Goal: Communication & Community: Answer question/provide support

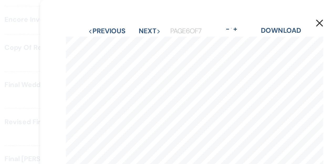
click at [243, 13] on use "button" at bounding box center [242, 14] width 4 height 4
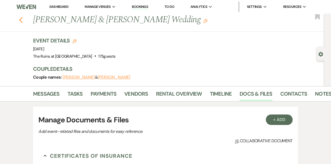
click at [20, 21] on icon "Previous" at bounding box center [21, 20] width 4 height 6
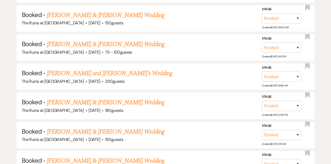
scroll to position [670, 0]
click at [76, 98] on link "[PERSON_NAME] & [PERSON_NAME] Wedding" at bounding box center [106, 102] width 118 height 9
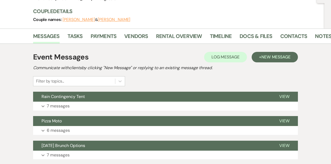
scroll to position [57, 0]
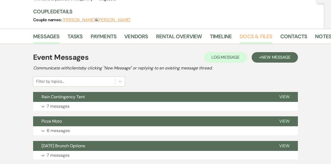
click at [254, 35] on link "Docs & Files" at bounding box center [255, 38] width 33 height 12
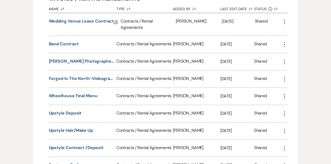
scroll to position [158, 0]
click at [72, 43] on button "Band Contract" at bounding box center [64, 44] width 30 height 6
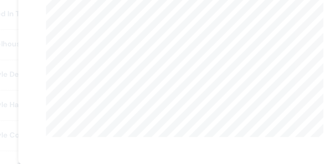
scroll to position [0, 0]
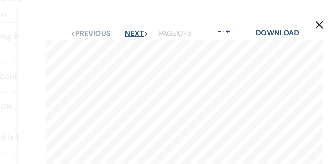
click at [137, 17] on button "Next Next" at bounding box center [138, 19] width 14 height 4
click at [137, 20] on button "Next Next" at bounding box center [138, 19] width 14 height 4
click at [134, 18] on button "Next Next" at bounding box center [138, 19] width 14 height 4
click at [136, 17] on button "Next Next" at bounding box center [138, 19] width 14 height 4
click at [242, 14] on use "button" at bounding box center [242, 14] width 4 height 4
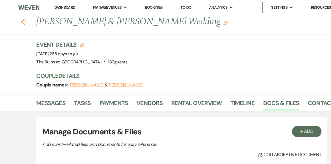
click at [19, 21] on icon "Previous" at bounding box center [21, 20] width 4 height 6
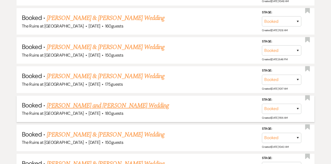
scroll to position [550, 0]
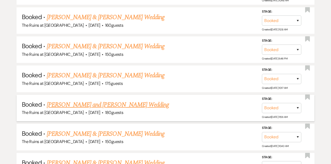
click at [102, 102] on link "Rachel Cansler and Andrew McCarthy's Wedding" at bounding box center [108, 104] width 122 height 9
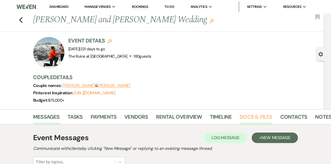
click at [258, 114] on link "Docs & Files" at bounding box center [255, 119] width 33 height 12
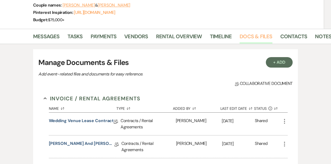
scroll to position [80, 0]
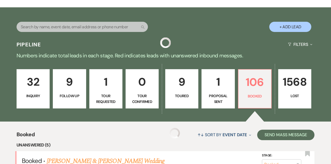
scroll to position [550, 0]
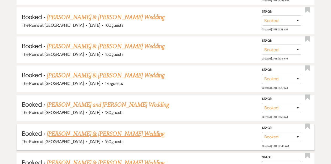
click at [102, 132] on link "Tripp Herr & Katherine Dinisi's Wedding" at bounding box center [106, 133] width 118 height 9
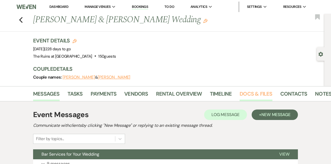
click at [253, 95] on link "Docs & Files" at bounding box center [255, 96] width 33 height 12
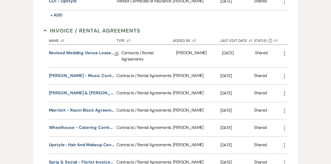
scroll to position [196, 0]
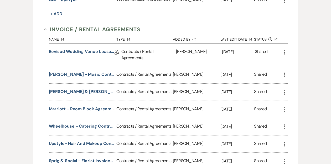
click at [79, 73] on button "Lawrence Trailer - Music Contract" at bounding box center [82, 74] width 66 height 6
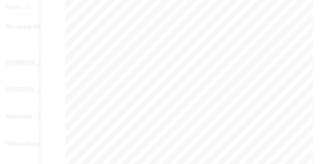
scroll to position [0, 0]
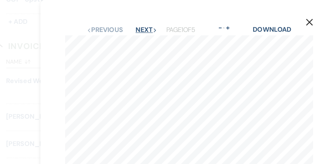
click at [138, 18] on button "Next Next" at bounding box center [138, 19] width 14 height 4
click at [137, 19] on button "Next Next" at bounding box center [138, 19] width 14 height 4
click at [135, 19] on button "Next Next" at bounding box center [138, 19] width 14 height 4
click at [244, 14] on icon "X" at bounding box center [242, 14] width 5 height 5
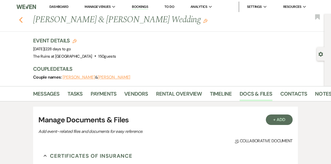
click at [20, 19] on use "button" at bounding box center [20, 20] width 3 height 6
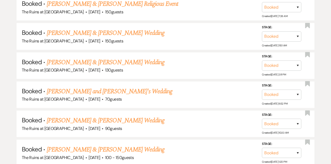
scroll to position [2088, 0]
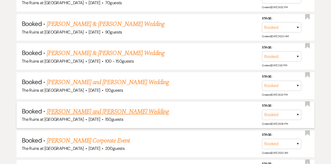
click at [92, 107] on link "Mellora Ansbro and Kenny Konzelman's Wedding" at bounding box center [108, 111] width 122 height 9
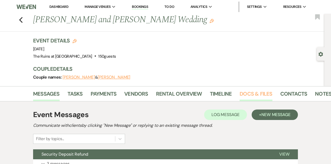
click at [260, 92] on link "Docs & Files" at bounding box center [255, 96] width 33 height 12
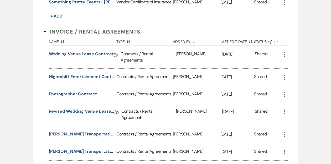
scroll to position [368, 0]
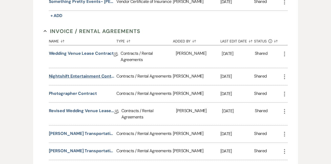
click at [98, 75] on button "Nightshift Entertainment Contract" at bounding box center [82, 76] width 66 height 6
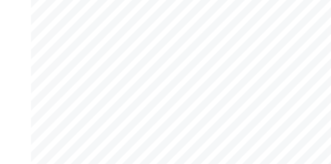
scroll to position [0, 0]
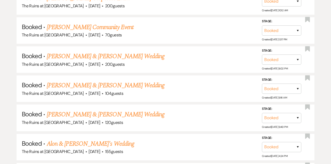
scroll to position [2233, 0]
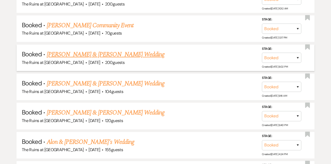
click at [116, 50] on link "Jessie Springer & Anthony Velleca's Wedding" at bounding box center [106, 54] width 118 height 9
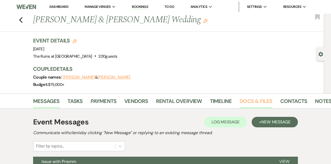
click at [245, 102] on link "Docs & Files" at bounding box center [255, 103] width 33 height 12
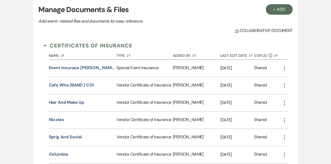
scroll to position [119, 0]
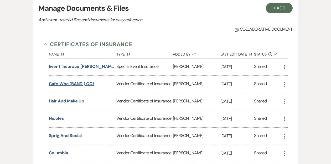
click at [63, 83] on button "Cafe Wha (BAND ) COI" at bounding box center [71, 84] width 45 height 6
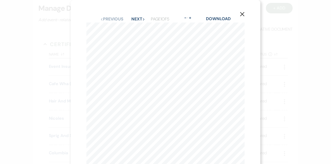
click at [241, 14] on icon "X" at bounding box center [242, 14] width 5 height 5
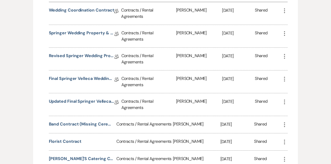
scroll to position [349, 0]
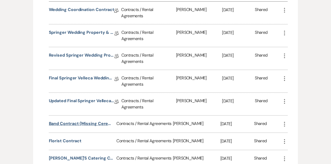
click at [74, 121] on button "Band Contract (missing ceremony music/sound adds)" at bounding box center [82, 124] width 66 height 6
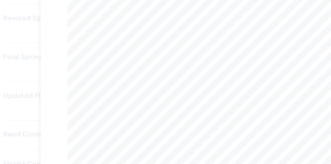
scroll to position [0, 0]
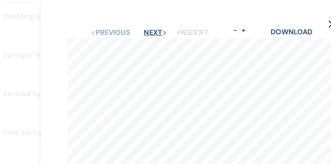
click at [139, 18] on button "Next Next" at bounding box center [138, 19] width 14 height 4
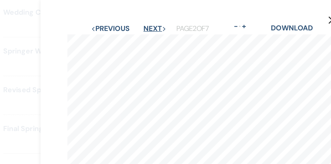
click at [132, 19] on button "Next Next" at bounding box center [138, 19] width 14 height 4
click at [134, 20] on button "Next Next" at bounding box center [138, 19] width 14 height 4
click at [135, 18] on button "Next Next" at bounding box center [138, 19] width 14 height 4
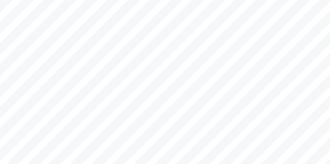
scroll to position [22, 0]
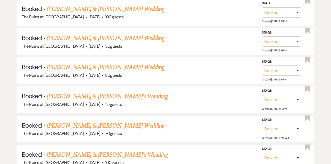
scroll to position [2396, 0]
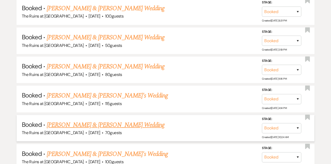
click at [74, 121] on link "Michael Paz & Kimberly Himelman's Wedding" at bounding box center [106, 125] width 118 height 9
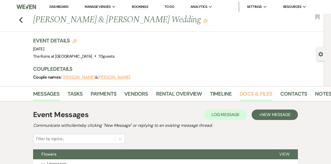
click at [248, 95] on link "Docs & Files" at bounding box center [255, 96] width 33 height 12
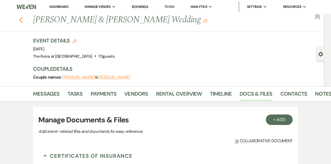
click at [20, 19] on use "button" at bounding box center [20, 20] width 3 height 6
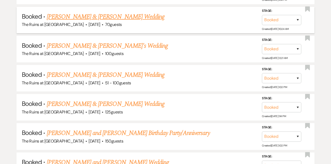
scroll to position [2506, 0]
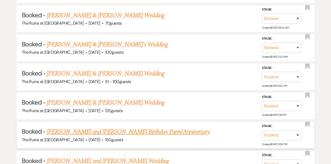
click at [89, 127] on link "Lizbeth and George Krupp's Birthday Party/Anniversary" at bounding box center [128, 131] width 163 height 9
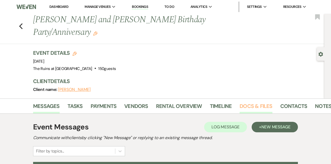
click at [248, 102] on link "Docs & Files" at bounding box center [255, 108] width 33 height 12
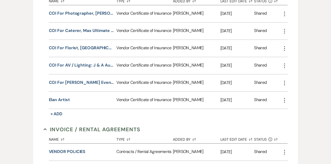
scroll to position [139, 0]
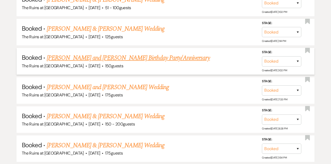
scroll to position [2509, 0]
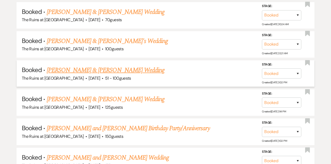
click at [93, 66] on link "Dan Shaughnessy & Whitney Michel's Wedding" at bounding box center [106, 70] width 118 height 9
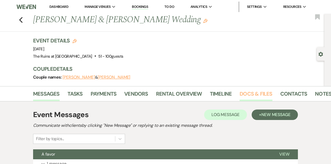
click at [240, 92] on link "Docs & Files" at bounding box center [255, 96] width 33 height 12
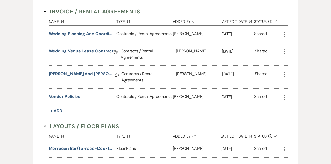
scroll to position [336, 0]
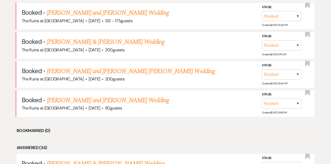
scroll to position [107, 0]
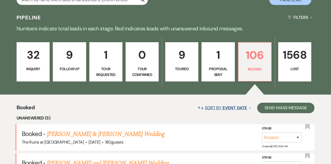
click at [249, 109] on icon "Expand" at bounding box center [250, 108] width 2 height 4
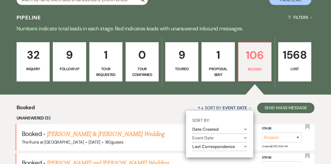
click at [245, 138] on icon "Expand" at bounding box center [245, 138] width 3 height 4
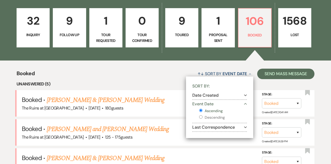
scroll to position [143, 0]
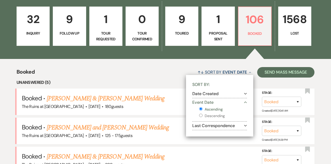
click at [144, 70] on div "↑↓ Sort By Event Date Collapse Sort By: Date Created Expand Event Date Collapse…" at bounding box center [175, 72] width 280 height 14
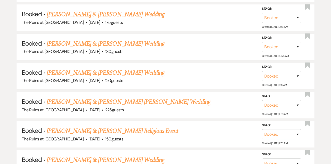
scroll to position [1882, 0]
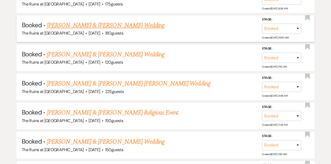
click at [116, 21] on link "Evelyn MacPherson & Sean Lynch's Wedding" at bounding box center [106, 25] width 118 height 9
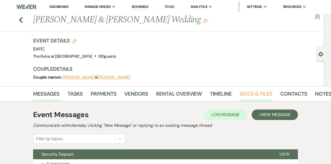
click at [256, 93] on link "Docs & Files" at bounding box center [255, 96] width 33 height 12
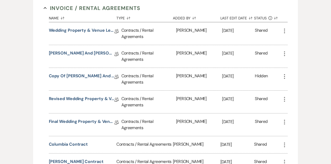
scroll to position [331, 0]
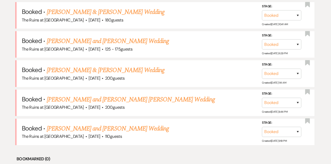
scroll to position [130, 0]
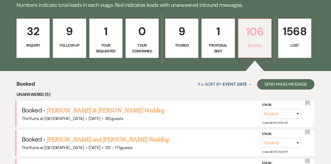
click at [254, 36] on p "106" at bounding box center [255, 32] width 26 height 18
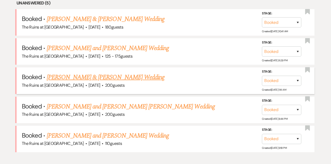
scroll to position [223, 0]
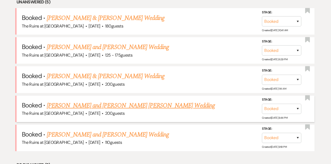
click at [100, 104] on link "[PERSON_NAME] and [PERSON_NAME] [PERSON_NAME] Wedding" at bounding box center [131, 105] width 168 height 9
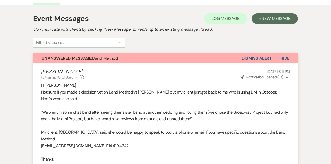
scroll to position [108, 0]
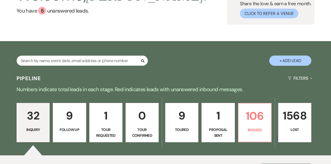
scroll to position [54, 0]
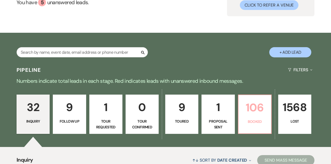
click at [250, 104] on p "106" at bounding box center [255, 108] width 26 height 18
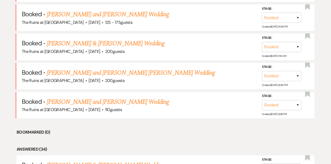
scroll to position [264, 0]
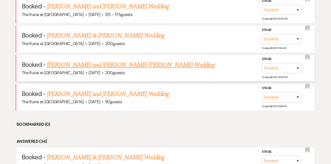
click at [110, 64] on link "[PERSON_NAME] and [PERSON_NAME] [PERSON_NAME] Wedding" at bounding box center [131, 64] width 168 height 9
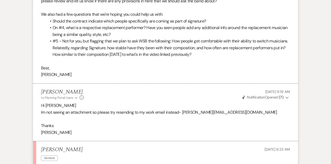
scroll to position [688, 0]
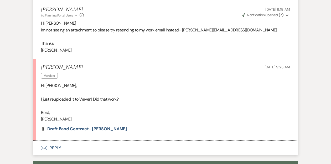
click at [56, 141] on button "Envelope Reply" at bounding box center [165, 148] width 265 height 15
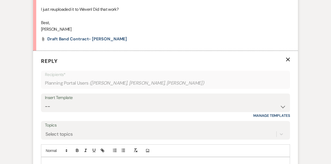
scroll to position [781, 0]
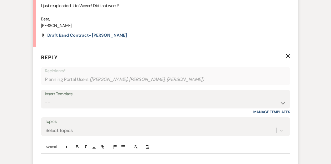
click at [57, 157] on p at bounding box center [165, 160] width 240 height 6
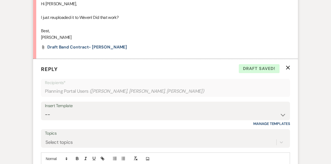
scroll to position [818, 0]
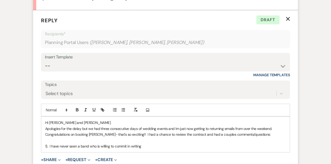
drag, startPoint x: 143, startPoint y: 128, endPoint x: 70, endPoint y: 128, distance: 73.8
click at [70, 144] on p "1). I have never seen a band who is willing to commit in writing" at bounding box center [165, 147] width 240 height 6
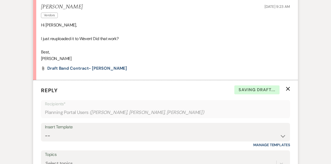
scroll to position [856, 0]
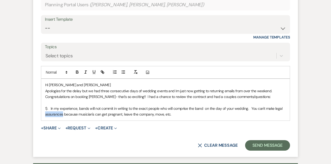
drag, startPoint x: 63, startPoint y: 95, endPoint x: 43, endPoint y: 95, distance: 20.2
click at [43, 95] on div "Hi Elizabeth and Steffens Apologies for the delay but we had three consecutive …" at bounding box center [165, 99] width 248 height 41
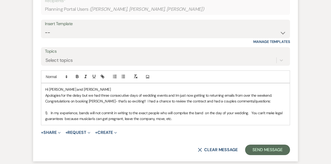
scroll to position [851, 0]
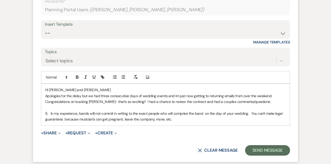
click at [178, 111] on p "1). In my experience, bands will not commit in writing to the exact people who …" at bounding box center [165, 117] width 240 height 12
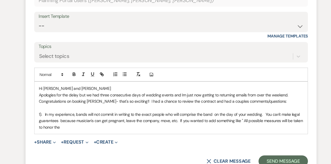
drag, startPoint x: 64, startPoint y: 100, endPoint x: 75, endPoint y: 98, distance: 10.8
click at [64, 111] on p "1). In my experience, bands will not commit in writing to the exact people who …" at bounding box center [165, 120] width 240 height 18
click at [77, 111] on p "1). In my experience, bands will not commit in writing to the exact people who …" at bounding box center [165, 120] width 240 height 18
click at [90, 111] on p "1). In my experience, bands will not commit in writing to the exact people who …" at bounding box center [165, 120] width 240 height 18
drag, startPoint x: 116, startPoint y: 106, endPoint x: 101, endPoint y: 106, distance: 15.0
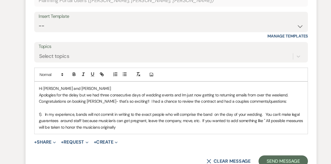
click at [100, 111] on p "1). In my experience, bands will not commit in writing to the exact people who …" at bounding box center [165, 120] width 240 height 18
drag, startPoint x: 113, startPoint y: 105, endPoint x: 115, endPoint y: 106, distance: 2.6
click at [113, 111] on p "1). In my experience, bands will not commit in writing to the exact people who …" at bounding box center [165, 120] width 240 height 18
click at [118, 111] on p "1). In my experience, bands will not commit in writing to the exact people who …" at bounding box center [165, 120] width 240 height 18
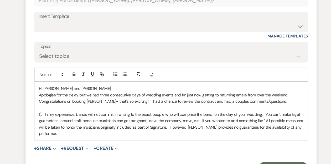
click at [116, 111] on p "1). In my experience, bands will not commit in writing to the exact people who …" at bounding box center [165, 123] width 240 height 24
click at [84, 111] on p "1). In my experience, bands will not commit in writing to the exact people who …" at bounding box center [165, 123] width 240 height 24
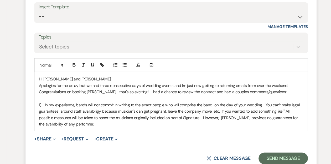
scroll to position [855, 0]
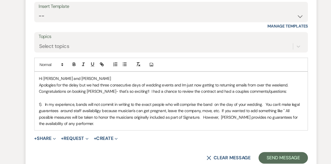
click at [82, 107] on p "1). In my experience, bands will not commit in writing to the exact people who …" at bounding box center [165, 119] width 240 height 24
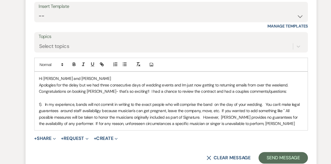
click at [141, 108] on p "1). In my experience, bands will not commit in writing to the exact people who …" at bounding box center [165, 119] width 240 height 24
click at [99, 108] on p "1). In my experience, bands will not commit in writing to the exact people who …" at bounding box center [165, 119] width 240 height 24
click at [232, 107] on p "1). In my experience, bands will not commit in writing to the exact people who …" at bounding box center [165, 119] width 240 height 24
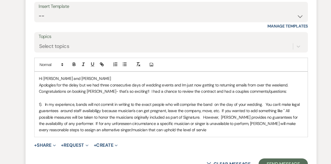
click at [101, 107] on p "1). In my experience, bands will not commit in writing to the exact people who …" at bounding box center [165, 121] width 240 height 29
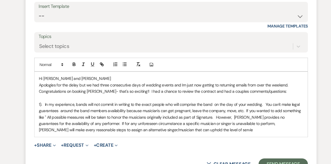
click at [81, 107] on p "1). In my experience, bands will not commit in writing to the exact people who …" at bounding box center [165, 121] width 240 height 29
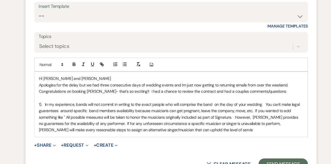
click at [216, 113] on p "1). In my experience, bands will not commit in writing to the exact people who …" at bounding box center [165, 121] width 240 height 29
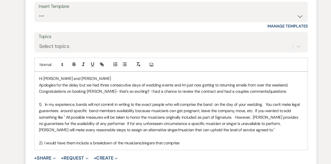
click at [122, 142] on p "2). I would have them include a breakdown of the musicians/singers that comprise" at bounding box center [165, 145] width 240 height 6
click at [191, 142] on p "2). I would have them include a breakdown of the type of musicians/singers that…" at bounding box center [165, 145] width 240 height 6
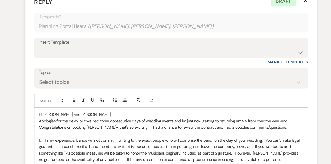
scroll to position [849, 0]
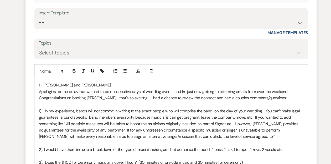
click at [190, 121] on p "1). In my experience, bands will not commit in writing to the exact people who …" at bounding box center [165, 127] width 240 height 29
click at [214, 121] on p "1). In my experience, bands will not commit in writing to the exact people who …" at bounding box center [165, 127] width 240 height 29
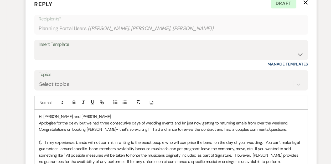
scroll to position [889, 0]
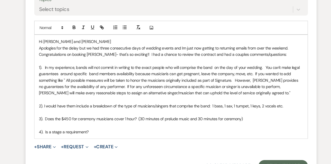
click at [103, 132] on p "4). Is a stage a requirement?" at bounding box center [165, 135] width 240 height 6
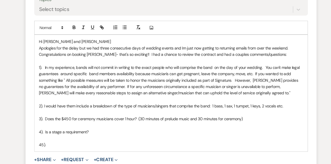
click at [159, 73] on p "1). In my experience, bands will not commit in writing to the exact people who …" at bounding box center [165, 87] width 240 height 29
click at [220, 73] on p "1). In my experience, bands will not commit in writing to the exact performers …" at bounding box center [165, 87] width 240 height 29
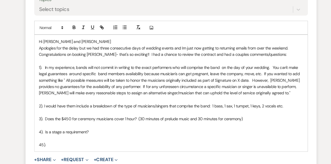
click at [55, 144] on p "45)." at bounding box center [165, 147] width 240 height 6
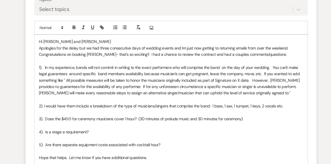
click at [72, 73] on p "1). In my experience, bands will not commit in writing to the exact performers …" at bounding box center [165, 87] width 240 height 29
click at [176, 73] on p "1). In my experience, bands will not commit in writing to the exact performers …" at bounding box center [165, 87] width 240 height 29
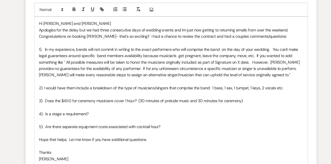
scroll to position [905, 0]
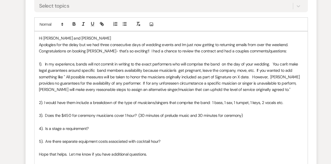
click at [254, 57] on p "1). In my experience, bands will not commit in writing to the exact performers …" at bounding box center [165, 71] width 240 height 29
drag, startPoint x: 237, startPoint y: 53, endPoint x: 225, endPoint y: 52, distance: 12.1
click at [225, 57] on p "1). In my experience, bands will not commit in writing to the exact performers …" at bounding box center [165, 71] width 240 height 29
click at [244, 64] on p "1). In my experience, bands will not commit in writing to the exact performers …" at bounding box center [165, 71] width 240 height 29
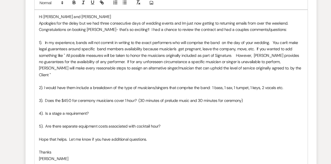
scroll to position [961, 0]
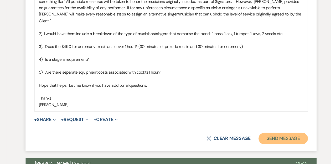
click at [261, 136] on button "Send Message" at bounding box center [267, 141] width 45 height 11
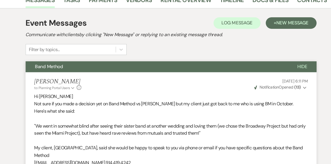
scroll to position [0, 0]
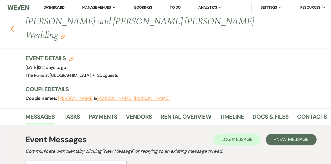
click at [21, 23] on icon "Previous" at bounding box center [21, 26] width 4 height 6
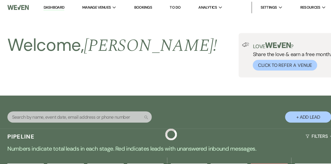
scroll to position [264, 0]
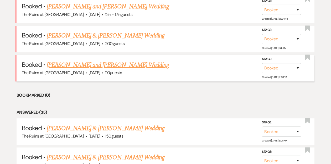
click at [77, 63] on link "Hanna Malzenski and Kyle McNamara's Wedding" at bounding box center [108, 64] width 122 height 9
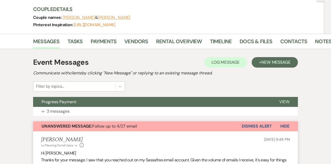
scroll to position [139, 0]
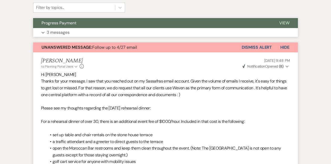
click at [76, 22] on span "Progress Payment" at bounding box center [58, 23] width 35 height 6
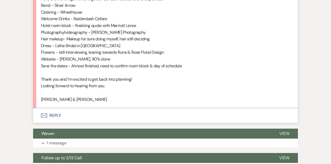
scroll to position [784, 0]
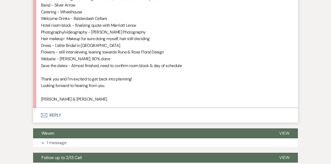
click at [56, 115] on button "Envelope Reply" at bounding box center [165, 115] width 265 height 15
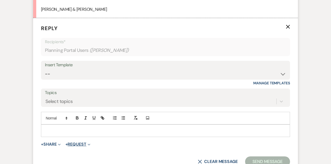
scroll to position [888, 0]
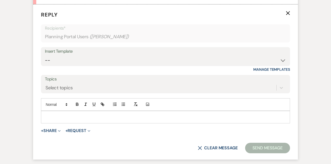
click at [57, 116] on p at bounding box center [165, 117] width 240 height 6
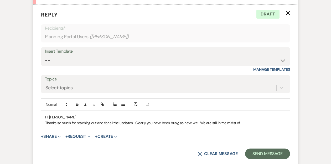
click at [240, 122] on p "Thanks so much for reaching out and for all the updates. Clearly you have been …" at bounding box center [165, 123] width 240 height 6
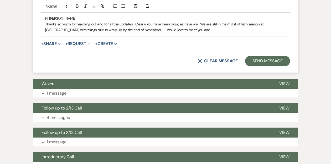
scroll to position [948, 0]
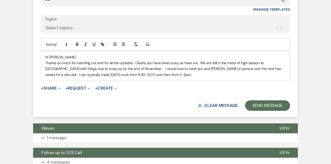
click at [57, 74] on p "Thanks so much for reaching out and for all the updates. Clearly you have been …" at bounding box center [165, 69] width 240 height 18
click at [147, 74] on p "Thanks so much for reaching out and for all the updates. Clearly you have been …" at bounding box center [165, 69] width 240 height 18
click at [218, 75] on p "Thanks so much for reaching out and for all the updates. Clearly you have been …" at bounding box center [165, 69] width 240 height 18
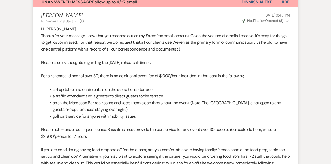
scroll to position [415, 0]
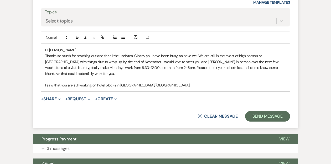
scroll to position [700, 0]
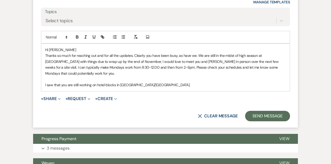
click at [150, 82] on p "I saw that you are still working on hotel blocks in [GEOGRAPHIC_DATA]/[GEOGRAPH…" at bounding box center [165, 85] width 240 height 6
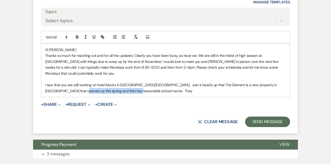
drag, startPoint x: 119, startPoint y: 79, endPoint x: 62, endPoint y: 78, distance: 57.0
click at [62, 82] on p "I saw that you are still working on hotel blocks in Lenox/Pittsfield. Just a he…" at bounding box center [165, 88] width 240 height 12
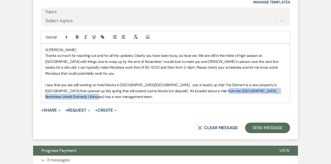
drag, startPoint x: 198, startPoint y: 79, endPoint x: 200, endPoint y: 84, distance: 5.4
click at [200, 84] on p "I saw that you are still working on hotel blocks in Lenox/Pittsfield. Just a he…" at bounding box center [165, 91] width 240 height 18
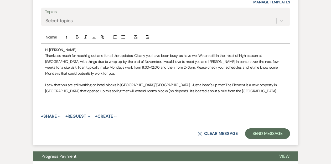
click at [176, 61] on p "Thanks so much for reaching out and for all the updates. Clearly you have been …" at bounding box center [165, 65] width 240 height 24
click at [57, 94] on p at bounding box center [165, 97] width 240 height 6
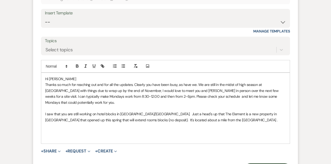
scroll to position [694, 0]
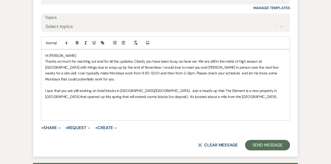
click at [283, 67] on p "Thanks so much for reaching out and for all the updates. Clearly you have been …" at bounding box center [165, 71] width 240 height 24
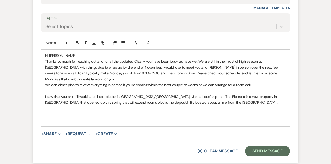
click at [205, 94] on p "I saw that you are still working on hotel blocks in Lenox/Pittsfield. Just a he…" at bounding box center [165, 100] width 240 height 12
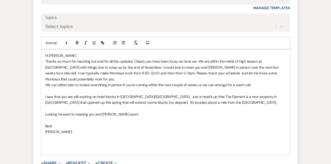
click at [200, 94] on p "I saw that you are still working on hotel blocks in Lenox/Pittsfield. Just a he…" at bounding box center [165, 100] width 240 height 12
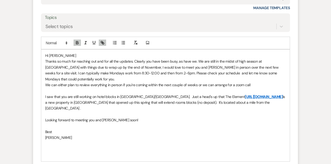
click at [176, 59] on p "Thanks so much for reaching out and for all the updates. Clearly you have been …" at bounding box center [165, 71] width 240 height 24
drag, startPoint x: 253, startPoint y: 72, endPoint x: 257, endPoint y: 72, distance: 3.9
click at [253, 82] on p "We can either plan to review everything in person if you're coming within the n…" at bounding box center [165, 85] width 240 height 6
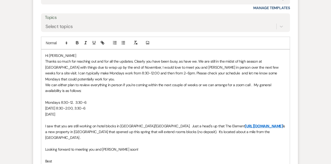
click at [58, 106] on p "Tuesday 8:30-2:00, 3:30-6" at bounding box center [165, 109] width 240 height 6
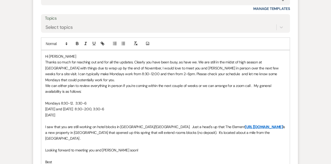
click at [69, 112] on p "Wednesday" at bounding box center [165, 115] width 240 height 6
drag, startPoint x: 88, startPoint y: 89, endPoint x: 93, endPoint y: 90, distance: 5.8
click at [88, 101] on p "Mondays 8:30-12. 3:30-6" at bounding box center [165, 104] width 240 height 6
click at [98, 112] on p "Wednesday 8:30-11:30, 3:30-6" at bounding box center [165, 115] width 240 height 6
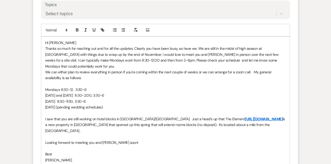
scroll to position [707, 0]
click at [235, 69] on p "We can either plan to review everything in person if you're coming within the n…" at bounding box center [165, 75] width 240 height 12
click at [264, 69] on p "We can either plan to review everything in person if you're coming within the n…" at bounding box center [165, 75] width 240 height 12
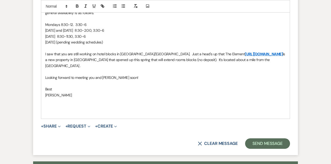
scroll to position [773, 0]
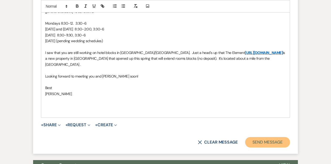
click at [261, 137] on button "Send Message" at bounding box center [267, 142] width 45 height 11
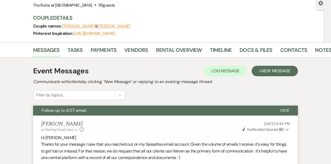
scroll to position [0, 0]
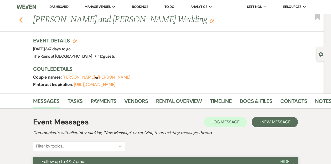
click at [21, 19] on use "button" at bounding box center [20, 20] width 3 height 6
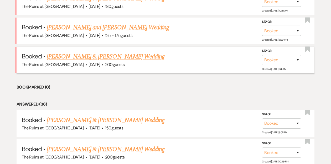
scroll to position [193, 0]
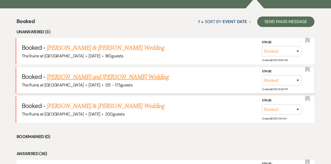
click at [73, 77] on link "[PERSON_NAME] and [PERSON_NAME] Wedding" at bounding box center [108, 76] width 122 height 9
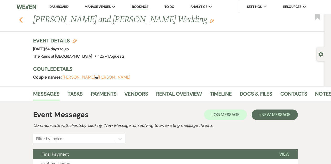
click at [21, 20] on icon "Previous" at bounding box center [21, 20] width 4 height 6
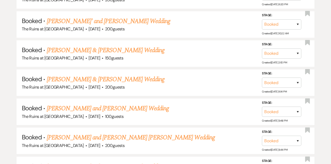
scroll to position [881, 0]
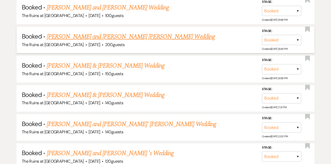
click at [91, 33] on link "[PERSON_NAME] and [PERSON_NAME] [PERSON_NAME] Wedding" at bounding box center [131, 36] width 168 height 9
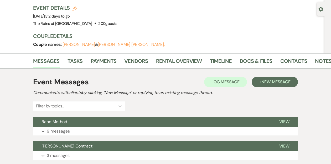
scroll to position [97, 0]
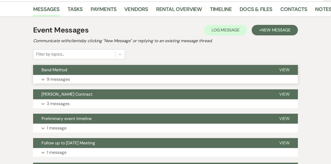
click at [162, 65] on button "Band Method" at bounding box center [152, 70] width 238 height 10
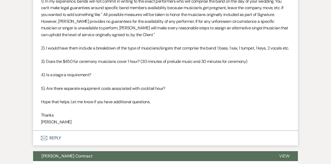
scroll to position [785, 0]
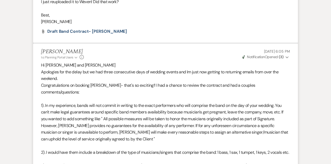
click at [286, 56] on icon "Expand" at bounding box center [286, 58] width 3 height 4
click at [116, 82] on p "Congratulations on booking [PERSON_NAME]- that's so exciting!! I had a chance t…" at bounding box center [165, 88] width 249 height 13
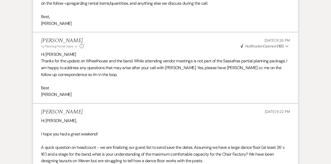
scroll to position [0, 0]
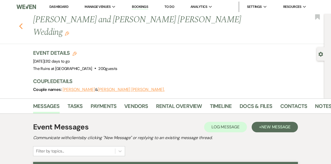
click at [19, 23] on icon "Previous" at bounding box center [21, 26] width 4 height 6
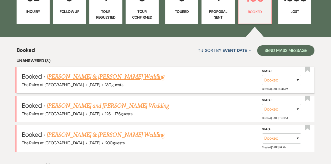
scroll to position [176, 0]
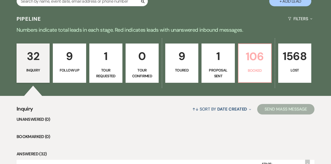
click at [253, 60] on p "106" at bounding box center [255, 57] width 26 height 18
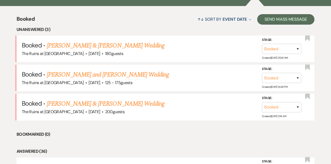
scroll to position [210, 0]
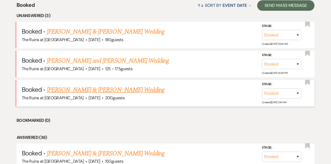
click at [104, 91] on link "Zainab Baig & Rafid Azab Wedding" at bounding box center [106, 89] width 118 height 9
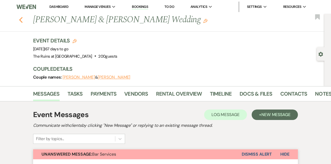
click at [21, 19] on use "button" at bounding box center [20, 20] width 3 height 6
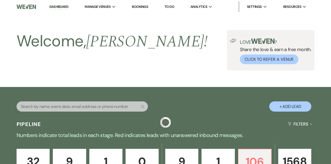
scroll to position [210, 0]
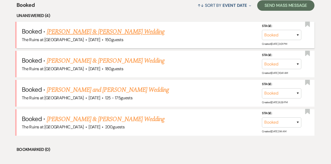
click at [94, 32] on link "Sarah Peck & Chris Strong's Wedding" at bounding box center [106, 31] width 118 height 9
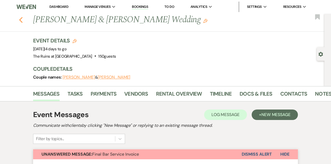
click at [19, 20] on icon "Previous" at bounding box center [21, 20] width 4 height 6
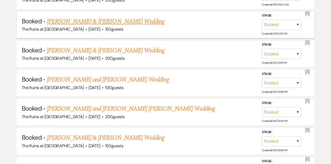
scroll to position [809, 0]
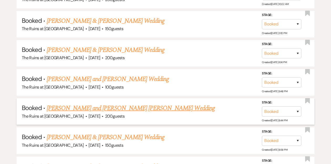
click at [67, 104] on link "[PERSON_NAME] and [PERSON_NAME] [PERSON_NAME] Wedding" at bounding box center [131, 108] width 168 height 9
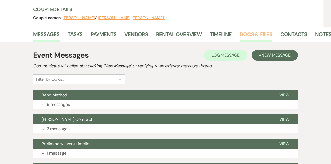
scroll to position [87, 0]
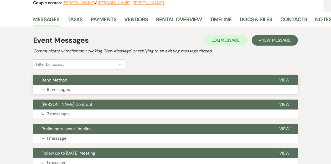
click at [200, 75] on button "Band Method" at bounding box center [152, 80] width 238 height 10
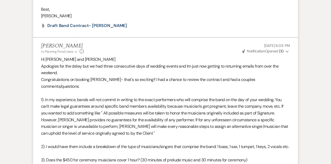
scroll to position [792, 0]
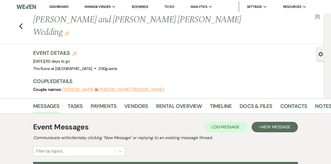
click at [56, 7] on link "Dashboard" at bounding box center [58, 6] width 19 height 4
